Goal: Check status: Check status

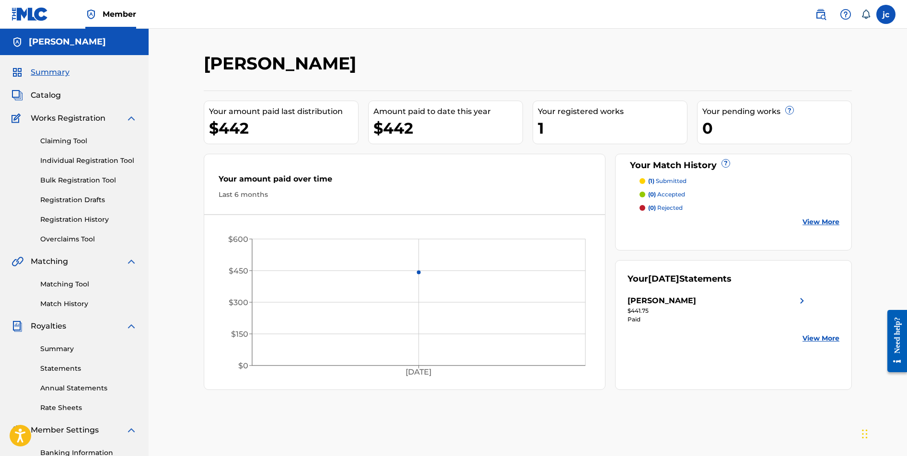
click at [822, 337] on link "View More" at bounding box center [820, 339] width 37 height 10
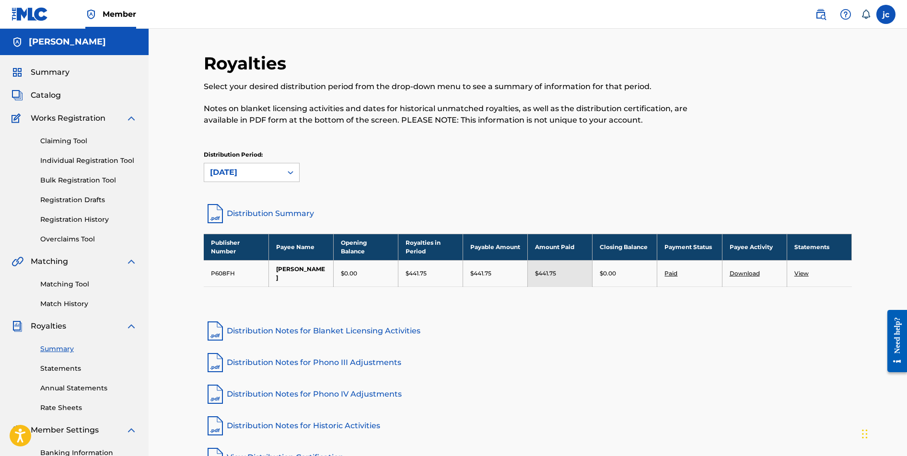
click at [802, 275] on link "View" at bounding box center [801, 273] width 14 height 7
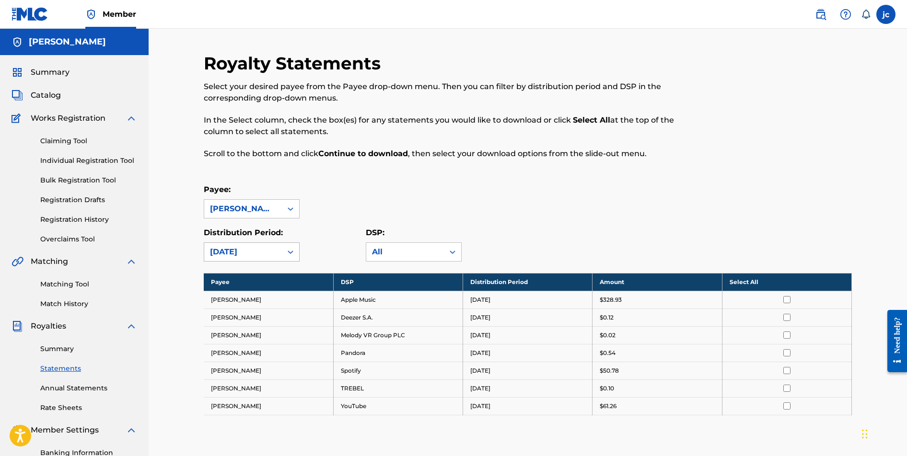
click at [267, 248] on div "[DATE]" at bounding box center [243, 252] width 66 height 12
click at [331, 200] on div "Payee: [PERSON_NAME]" at bounding box center [528, 201] width 648 height 35
